Goal: Find specific page/section: Find specific page/section

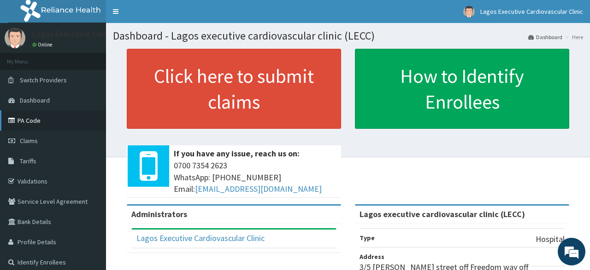
click at [38, 120] on link "PA Code" at bounding box center [53, 121] width 106 height 20
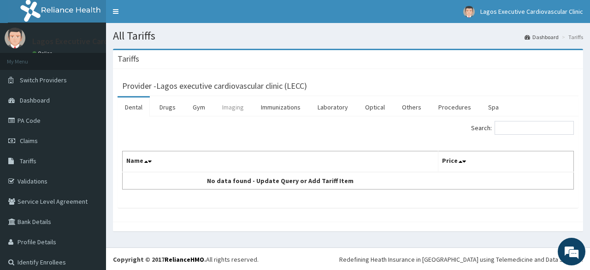
click at [227, 108] on link "Imaging" at bounding box center [233, 107] width 36 height 19
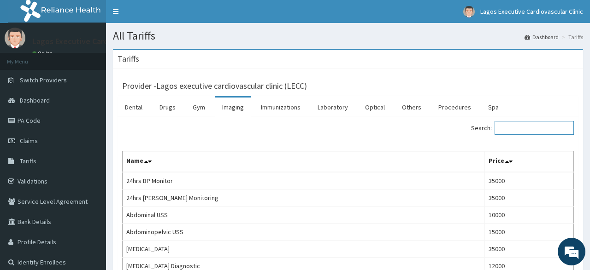
click at [525, 127] on input "Search:" at bounding box center [533, 128] width 79 height 14
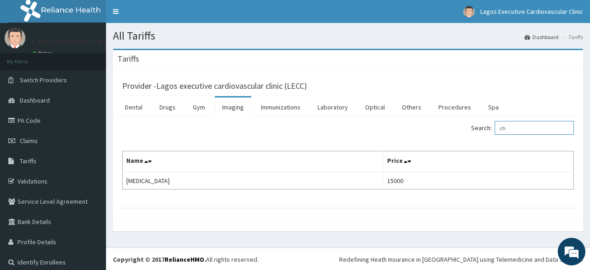
type input "c"
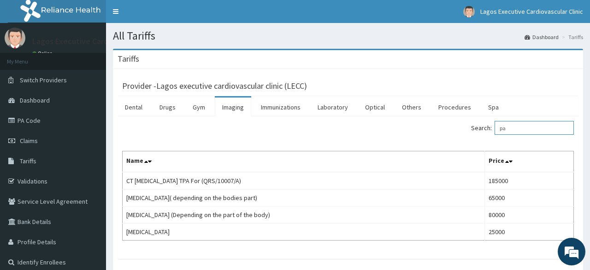
type input "p"
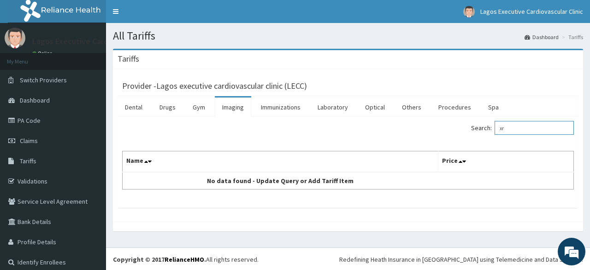
type input "x"
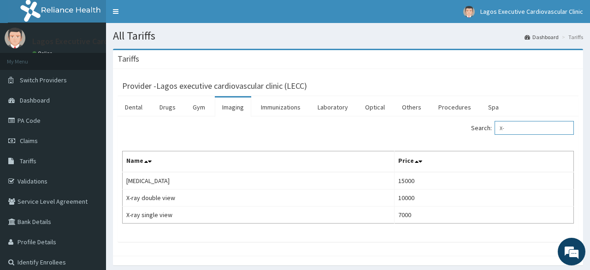
type input "X"
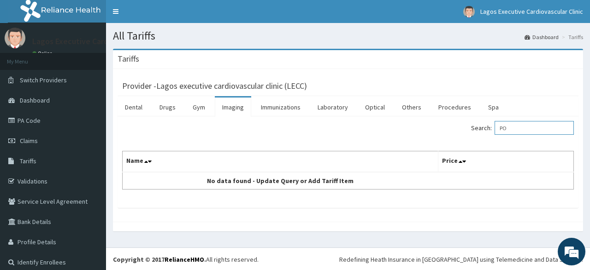
type input "P"
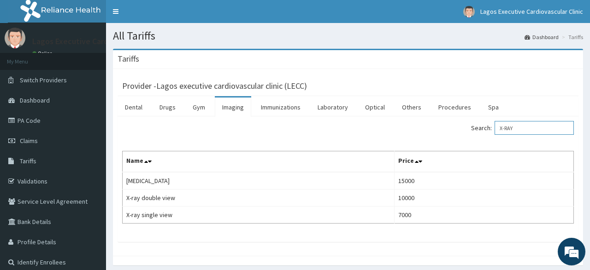
type input "X-RAY"
